Goal: Transaction & Acquisition: Purchase product/service

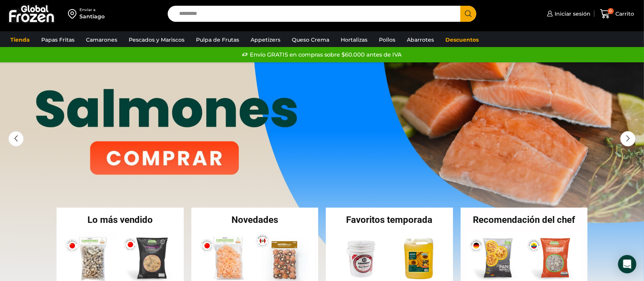
click at [230, 13] on input "Search input" at bounding box center [315, 14] width 281 height 16
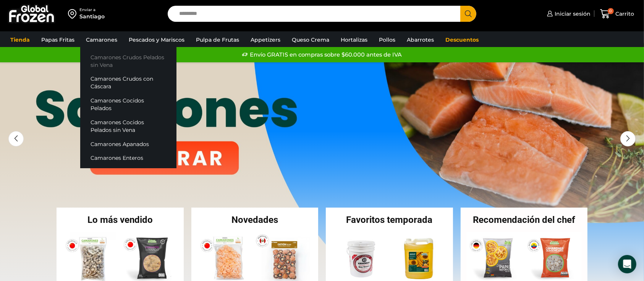
click at [103, 58] on link "Camarones Crudos Pelados sin Vena" at bounding box center [128, 61] width 96 height 22
